Goal: Task Accomplishment & Management: Use online tool/utility

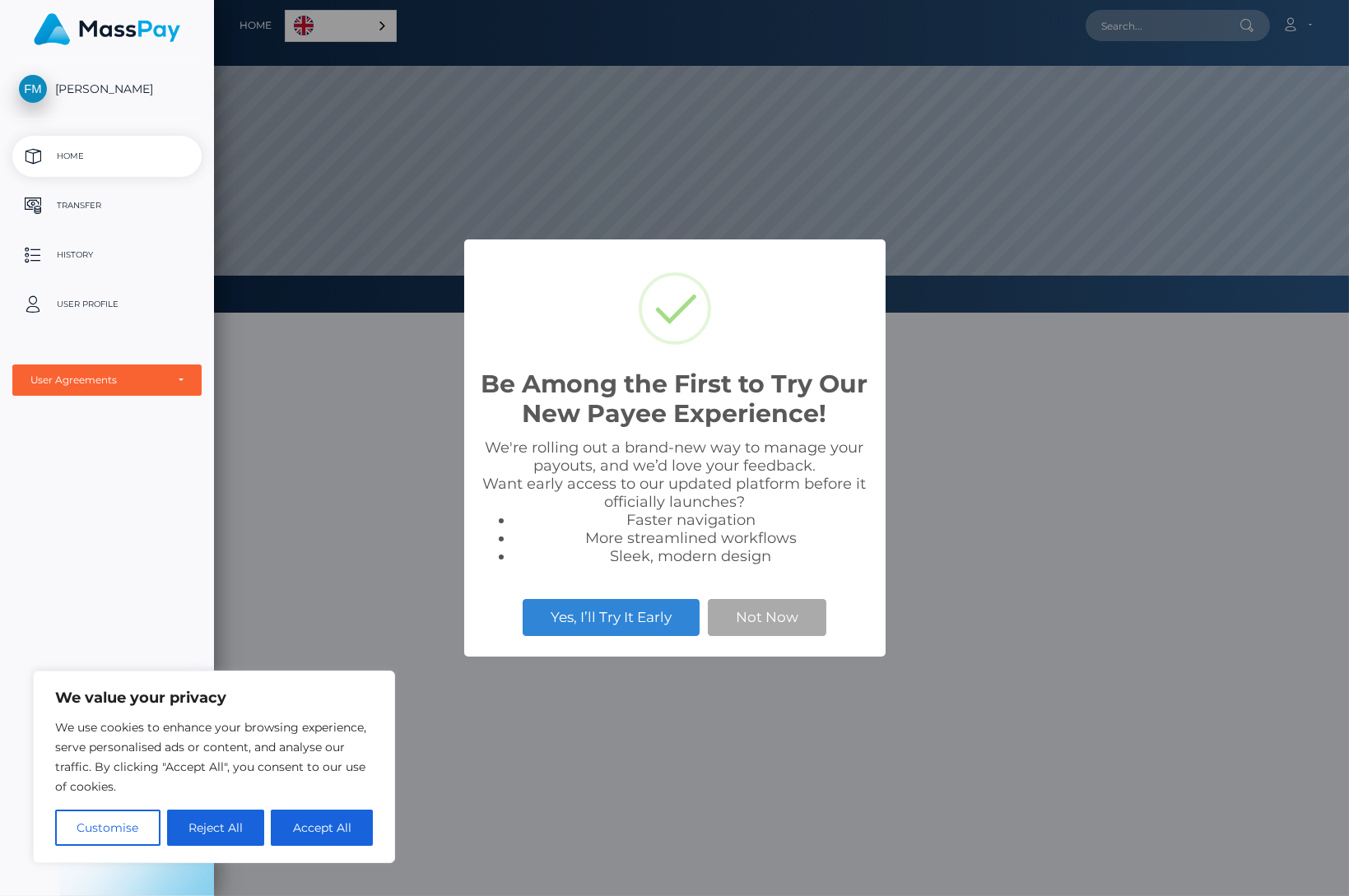
scroll to position [312, 1135]
click at [750, 622] on button "Not Now" at bounding box center [767, 617] width 118 height 36
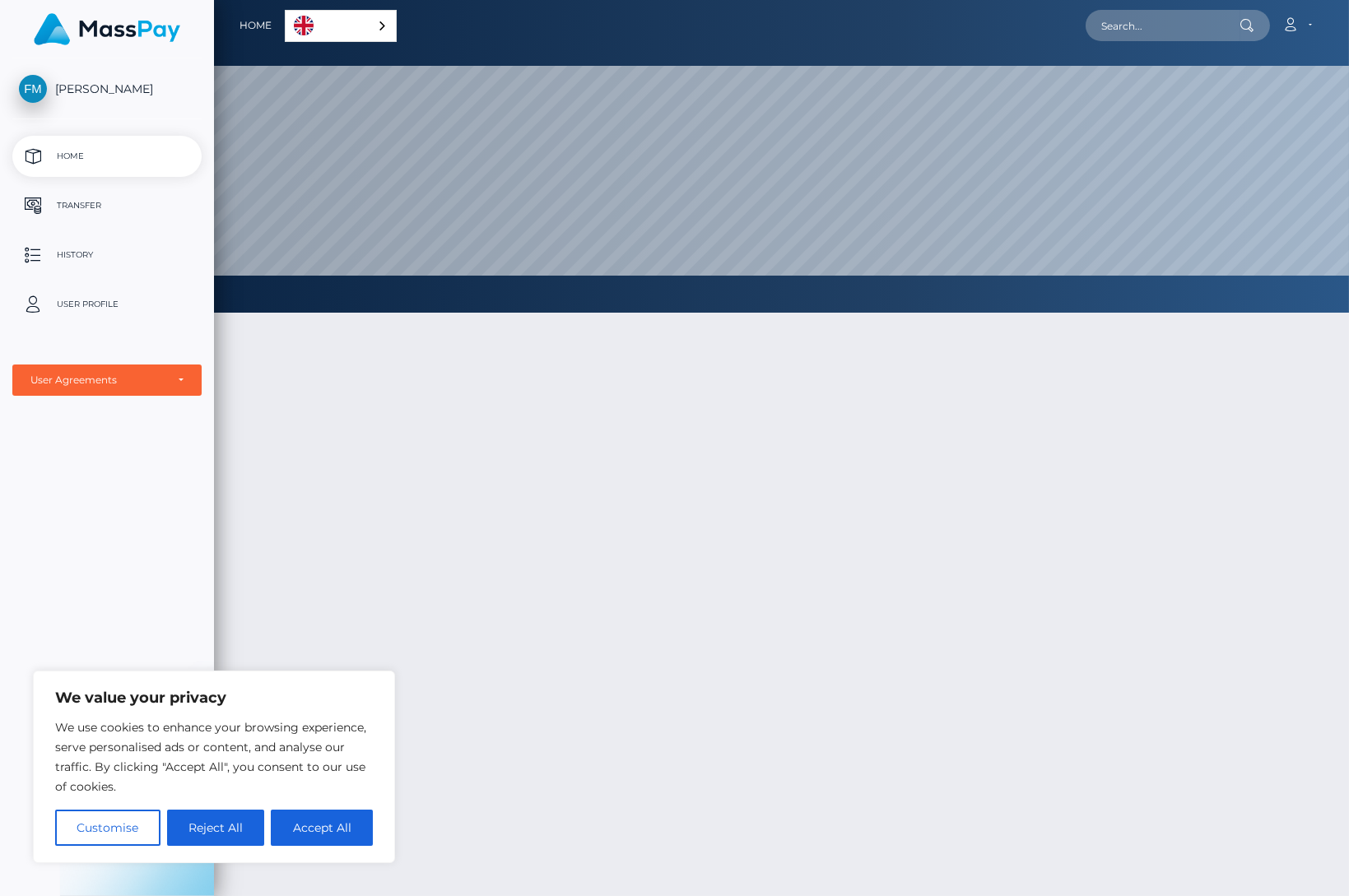
drag, startPoint x: 317, startPoint y: 837, endPoint x: 326, endPoint y: 822, distance: 17.5
click at [318, 837] on button "Accept All" at bounding box center [322, 828] width 102 height 36
checkbox input "true"
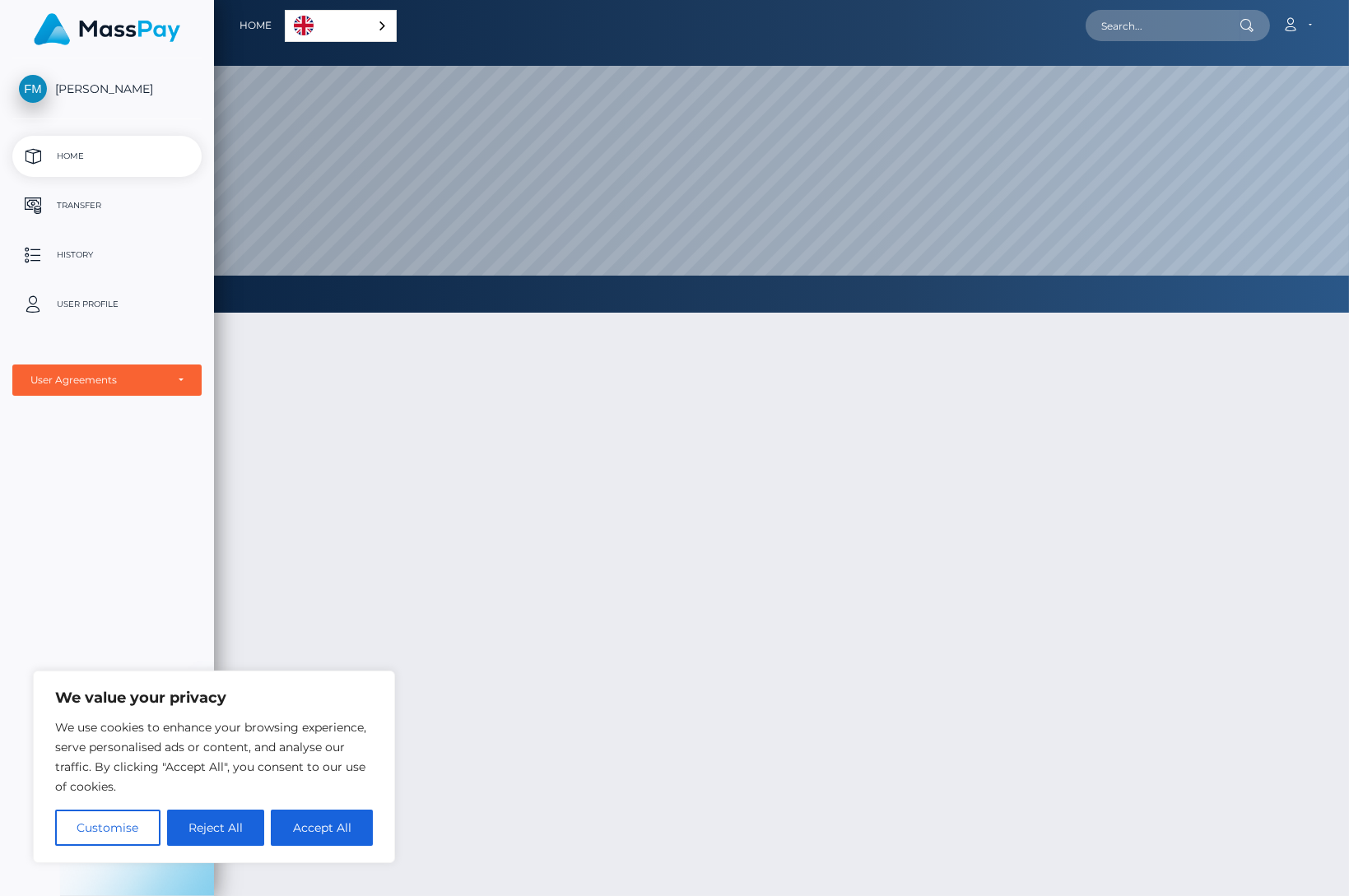
checkbox input "true"
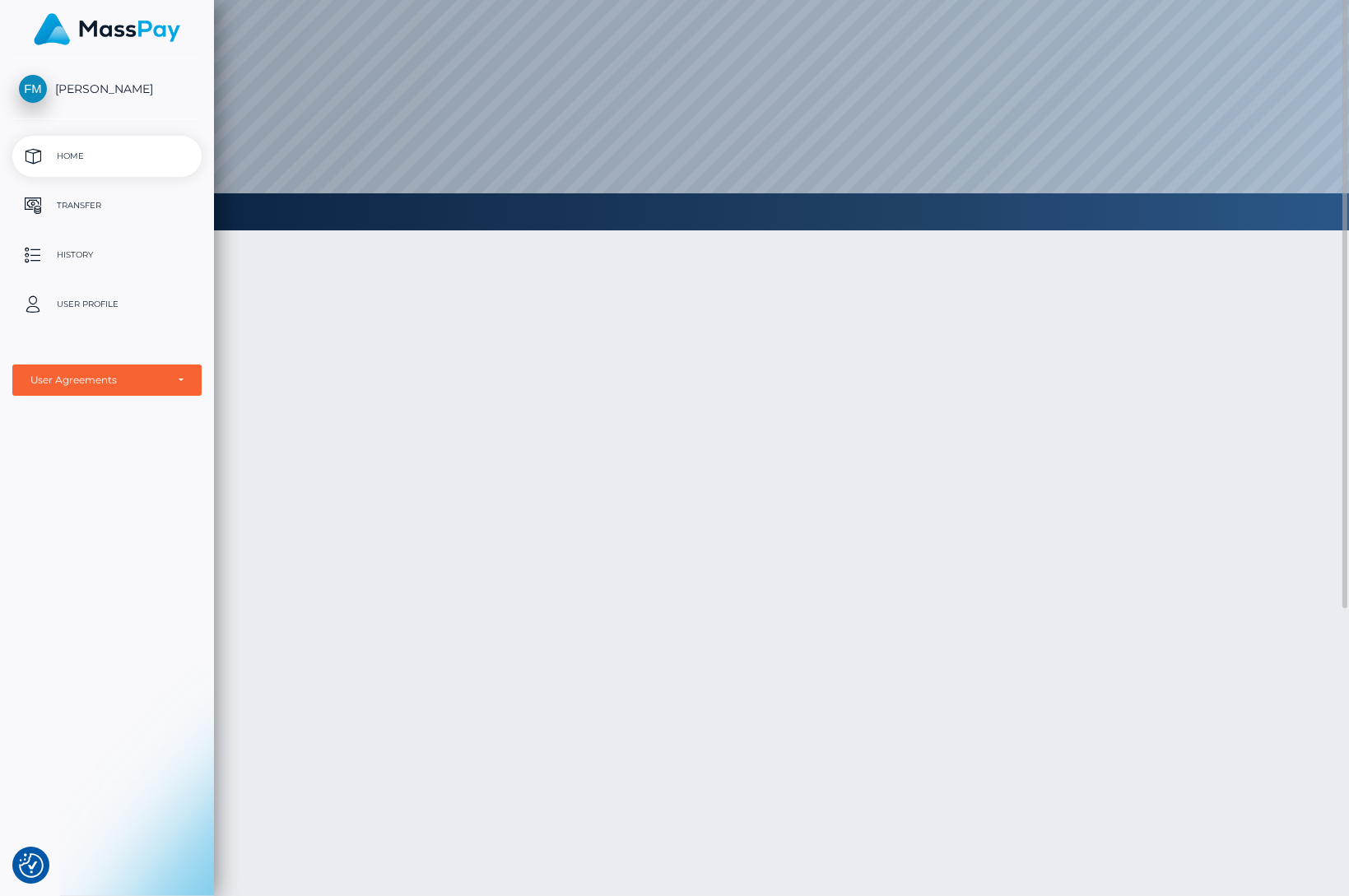
scroll to position [0, 0]
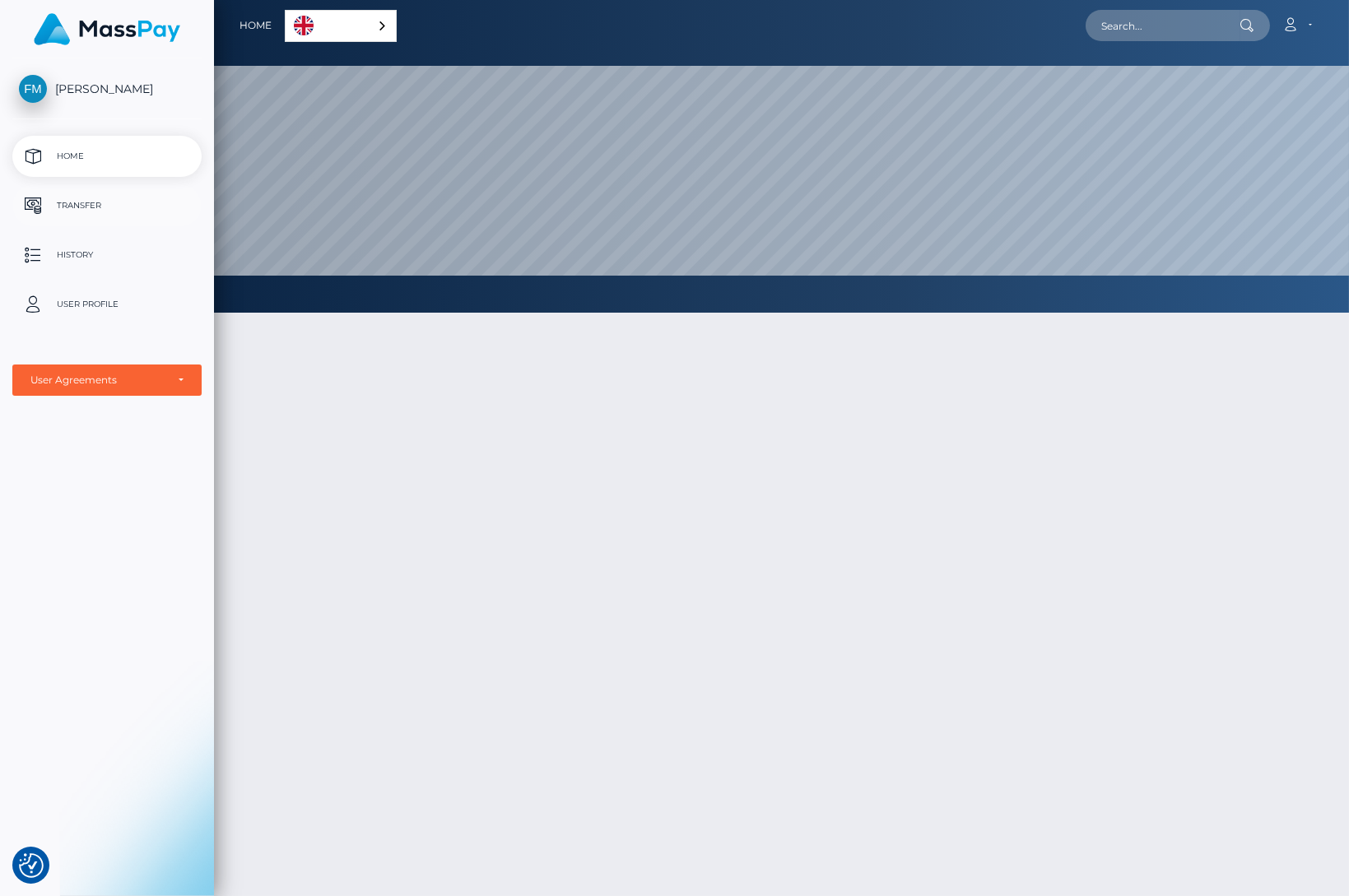
click at [112, 205] on p "Transfer" at bounding box center [107, 205] width 176 height 25
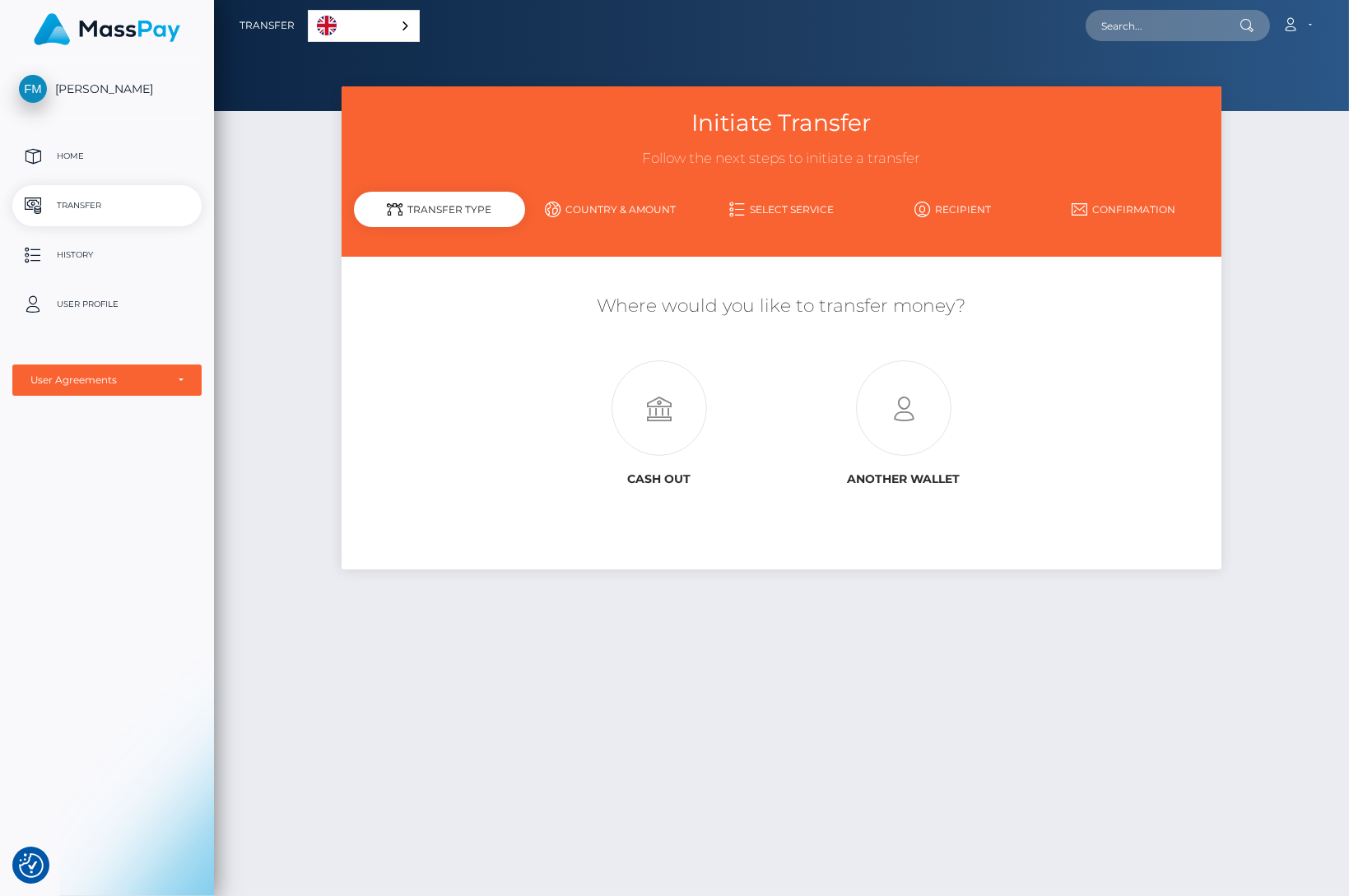
click at [613, 205] on link "Country & Amount" at bounding box center [611, 209] width 171 height 28
click at [610, 211] on link "Country & Amount" at bounding box center [611, 209] width 171 height 28
click at [358, 30] on link "English" at bounding box center [364, 26] width 111 height 30
click at [359, 28] on link "English" at bounding box center [366, 26] width 116 height 30
click at [660, 410] on icon at bounding box center [660, 409] width 244 height 96
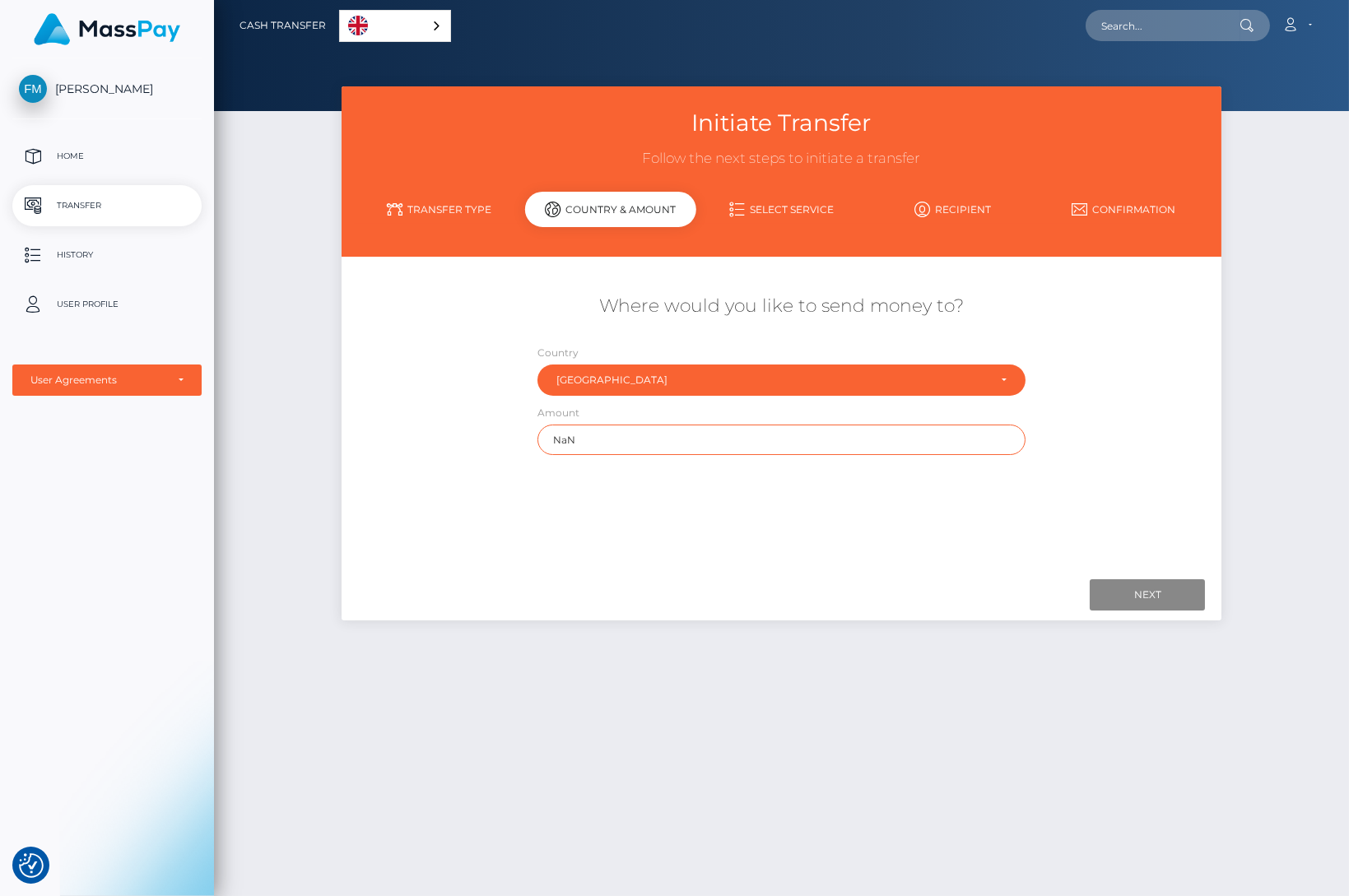
click at [601, 434] on input "NaN" at bounding box center [782, 440] width 489 height 30
click at [115, 35] on img at bounding box center [107, 29] width 147 height 32
